Goal: Check status: Check status

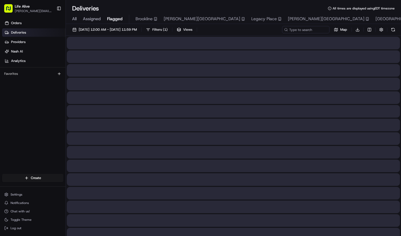
click at [108, 23] on button "Flagged" at bounding box center [115, 19] width 16 height 9
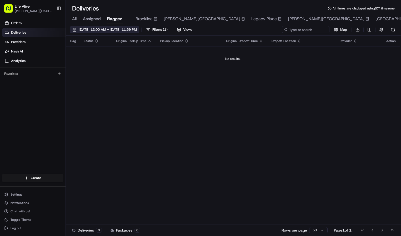
click at [108, 30] on span "[DATE] 12:00 AM - [DATE] 11:59 PM" at bounding box center [108, 29] width 58 height 5
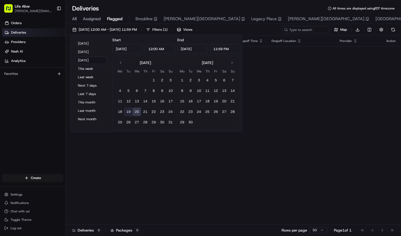
click at [72, 20] on div "All Assigned Flagged Brookline [PERSON_NAME][GEOGRAPHIC_DATA] [GEOGRAPHIC_DATA]…" at bounding box center [294, 19] width 457 height 9
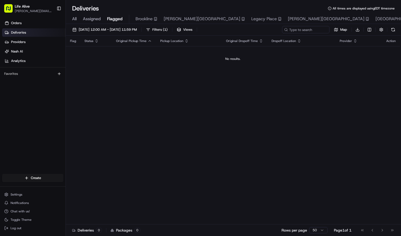
click at [72, 17] on span "All" at bounding box center [74, 19] width 4 height 6
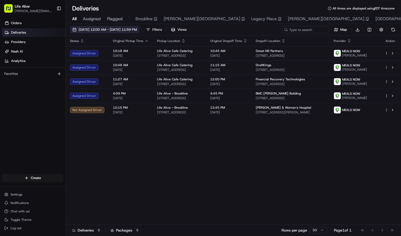
click at [86, 26] on div "[DATE] 12:00 AM - [DATE] 11:59 PM Filters Views Map Download Status Original Pi…" at bounding box center [233, 130] width 335 height 213
click at [86, 29] on span "[DATE] 12:00 AM - [DATE] 11:59 PM" at bounding box center [108, 29] width 58 height 5
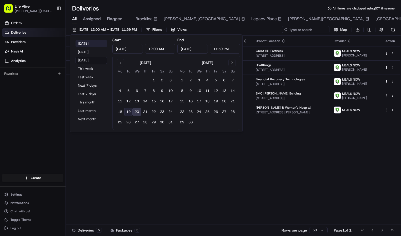
click at [82, 43] on button "[DATE]" at bounding box center [91, 43] width 32 height 7
type input "[DATE]"
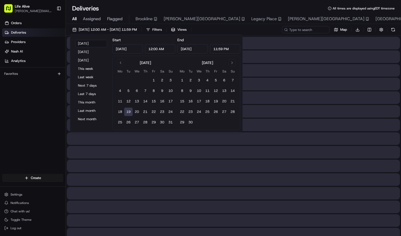
click at [286, 10] on div "Deliveries All times are displayed using EDT timezone" at bounding box center [233, 8] width 335 height 8
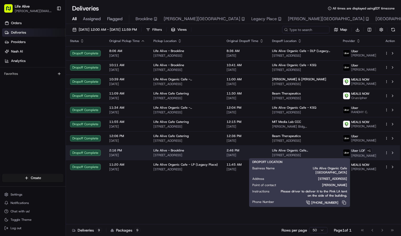
click at [306, 155] on span "[STREET_ADDRESS]" at bounding box center [303, 155] width 62 height 4
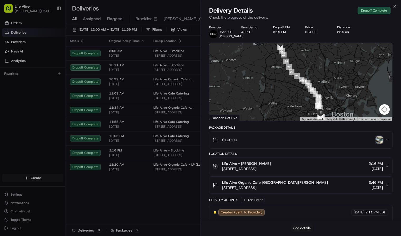
click at [382, 138] on img "button" at bounding box center [378, 139] width 7 height 7
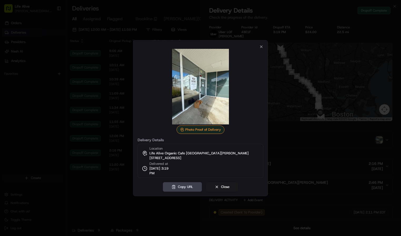
click at [188, 98] on img at bounding box center [200, 87] width 76 height 76
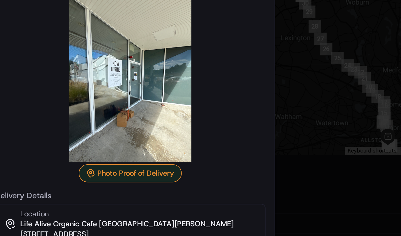
click at [136, 30] on div at bounding box center [200, 118] width 401 height 236
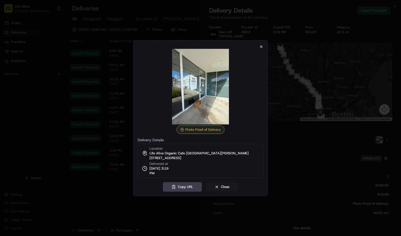
click at [260, 45] on icon "button" at bounding box center [261, 47] width 4 height 4
